Goal: Check status: Check status

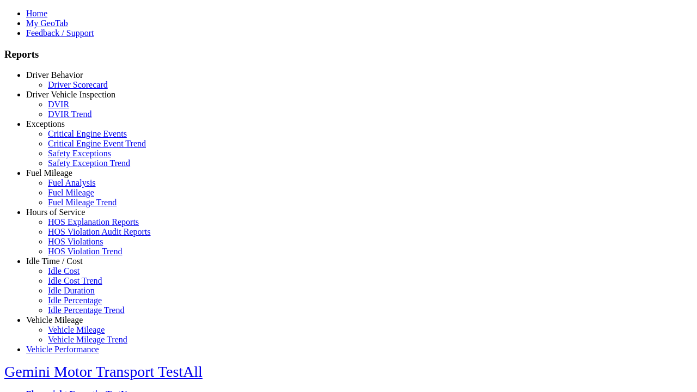
click at [63, 217] on link "Hours of Service" at bounding box center [55, 211] width 59 height 9
click at [71, 226] on link "HOS Explanation Reports" at bounding box center [93, 221] width 91 height 9
type input "**********"
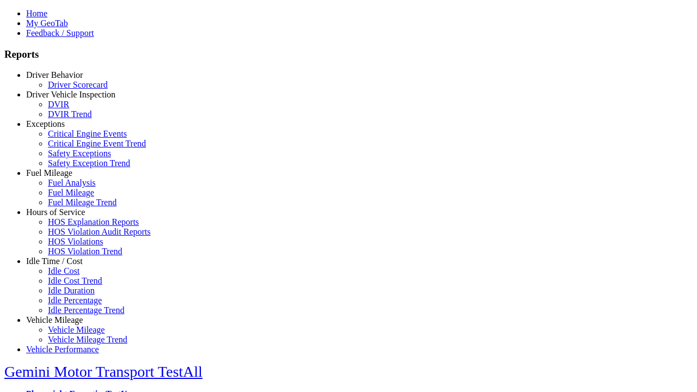
type input "*********"
